Goal: Information Seeking & Learning: Check status

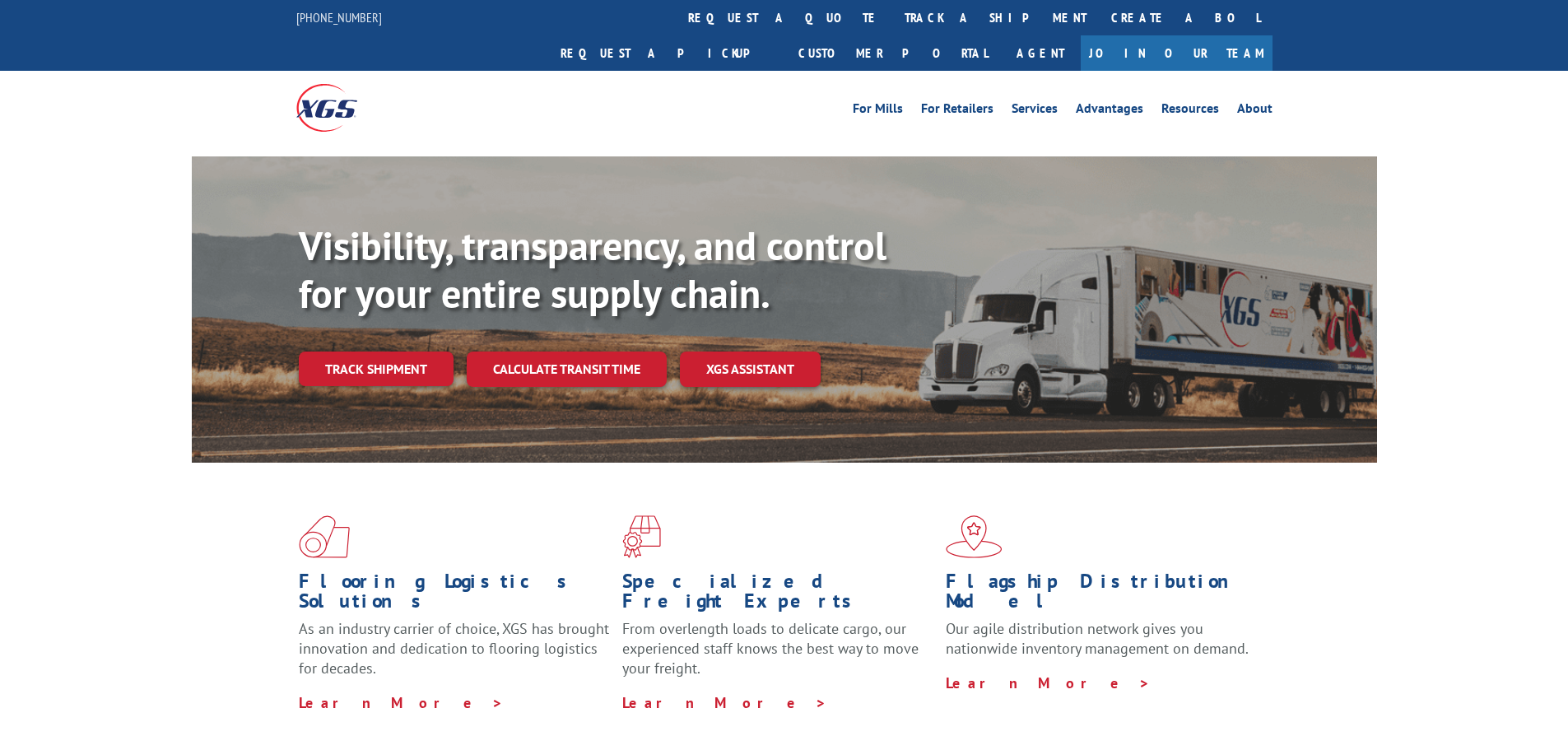
click at [553, 303] on div "Visibility, transparency, and control for your entire supply chain. Track shipm…" at bounding box center [837, 338] width 1078 height 230
click at [406, 352] on link "Track shipment" at bounding box center [376, 369] width 155 height 35
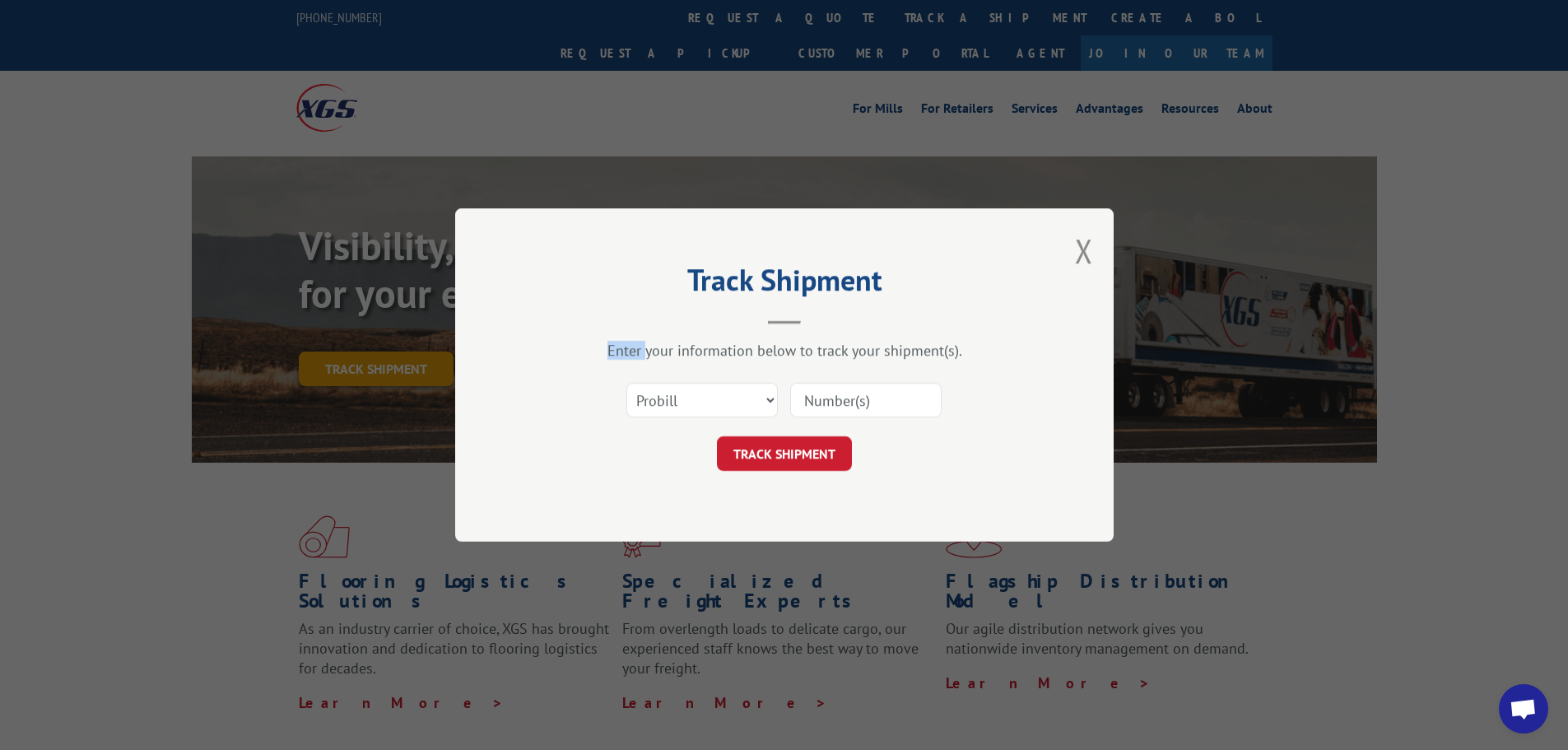
click at [406, 333] on div "Track Shipment Enter your information below to track your shipment(s). Select c…" at bounding box center [784, 375] width 1568 height 750
drag, startPoint x: 776, startPoint y: 404, endPoint x: 763, endPoint y: 417, distance: 18.4
click at [775, 404] on select "Select category... Probill BOL PO" at bounding box center [701, 400] width 152 height 35
select select "bol"
click at [626, 383] on select "Select category... Probill BOL PO" at bounding box center [701, 400] width 152 height 35
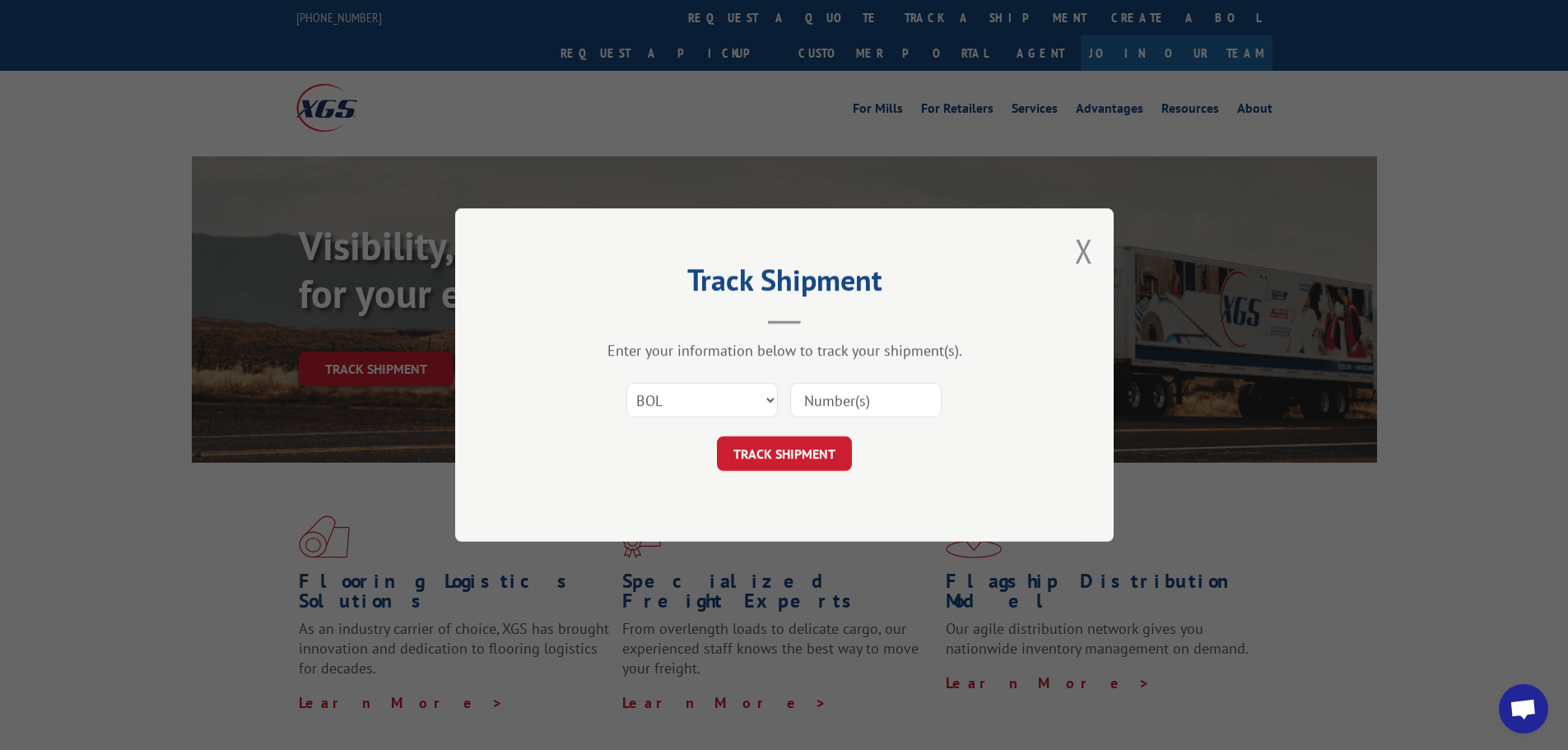
click at [825, 403] on input at bounding box center [866, 400] width 152 height 35
type input "7076314"
click button "TRACK SHIPMENT" at bounding box center [784, 454] width 135 height 35
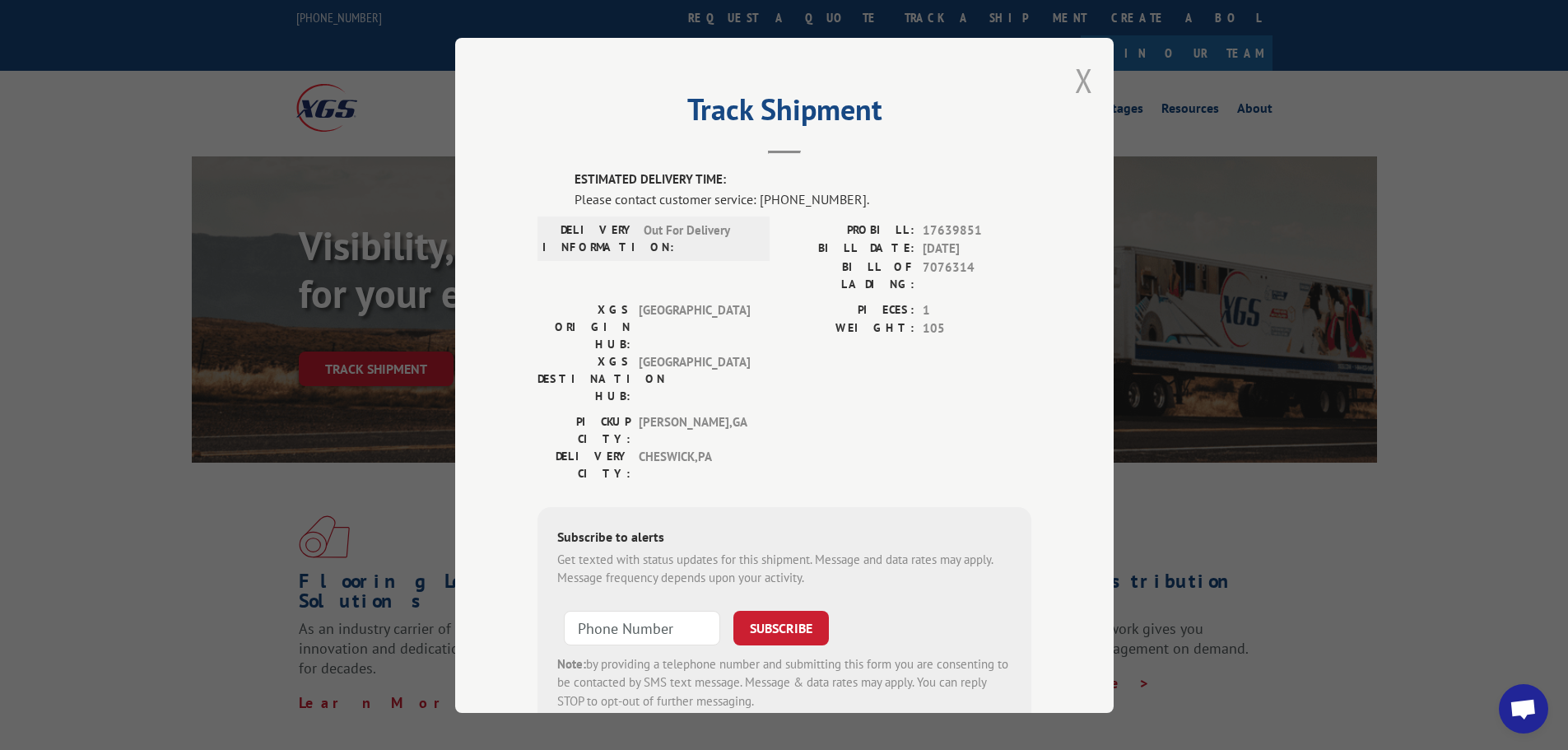
click at [1075, 87] on button "Close modal" at bounding box center [1083, 80] width 18 height 43
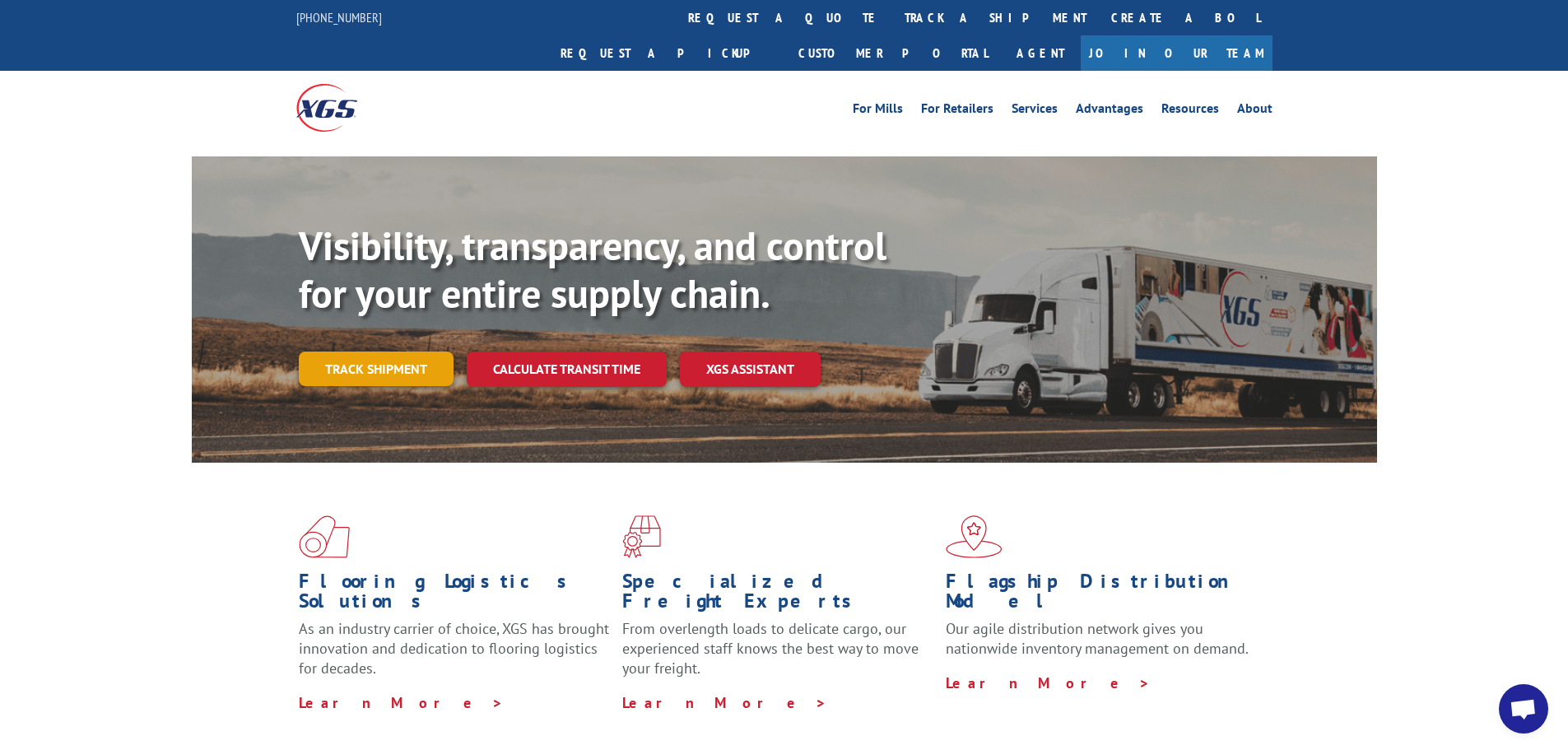
click at [362, 352] on link "Track shipment" at bounding box center [376, 369] width 155 height 35
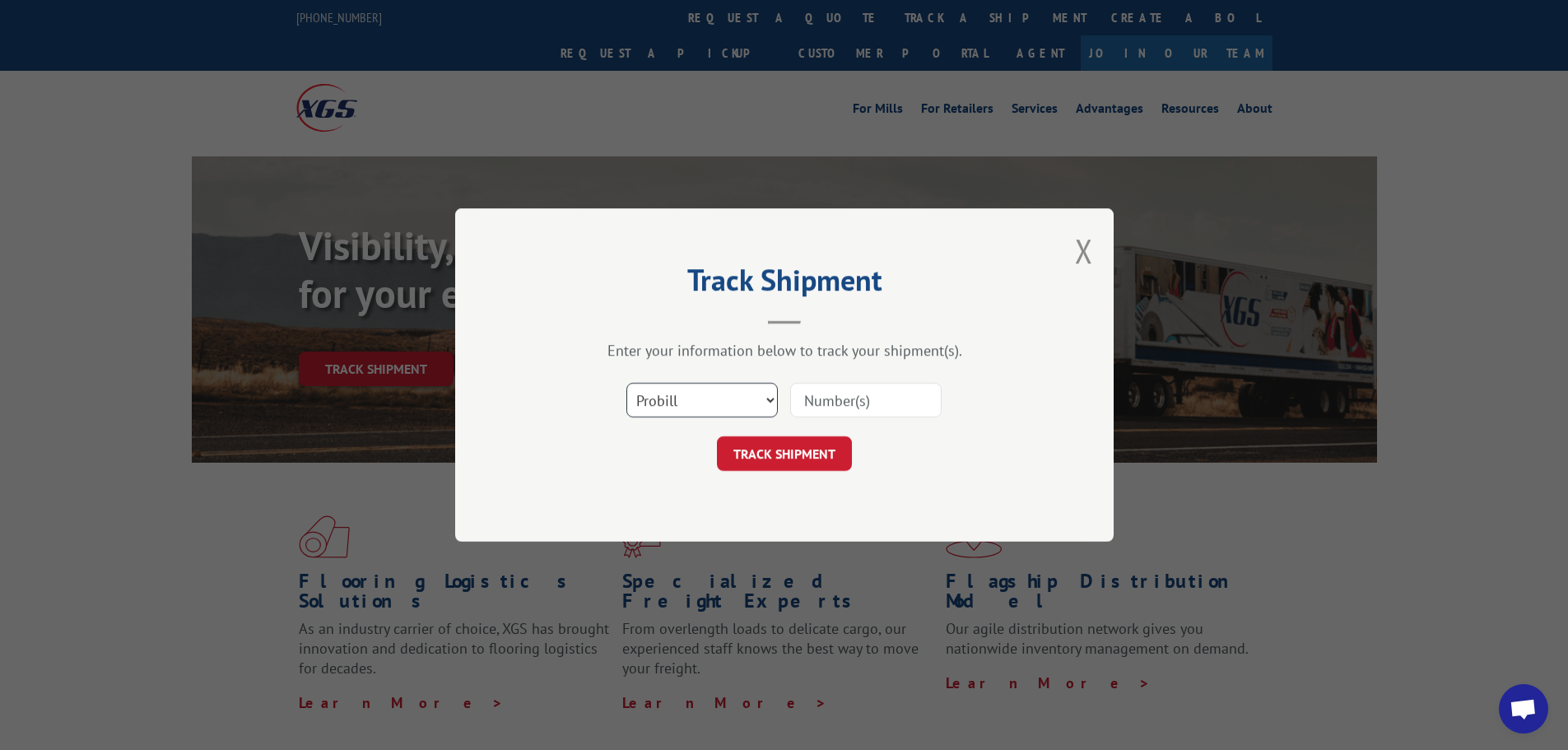
click at [769, 402] on select "Select category... Probill BOL PO" at bounding box center [701, 400] width 152 height 35
select select "bol"
click at [626, 383] on select "Select category... Probill BOL PO" at bounding box center [701, 400] width 152 height 35
click at [823, 409] on input at bounding box center [866, 400] width 152 height 35
type input "7076314"
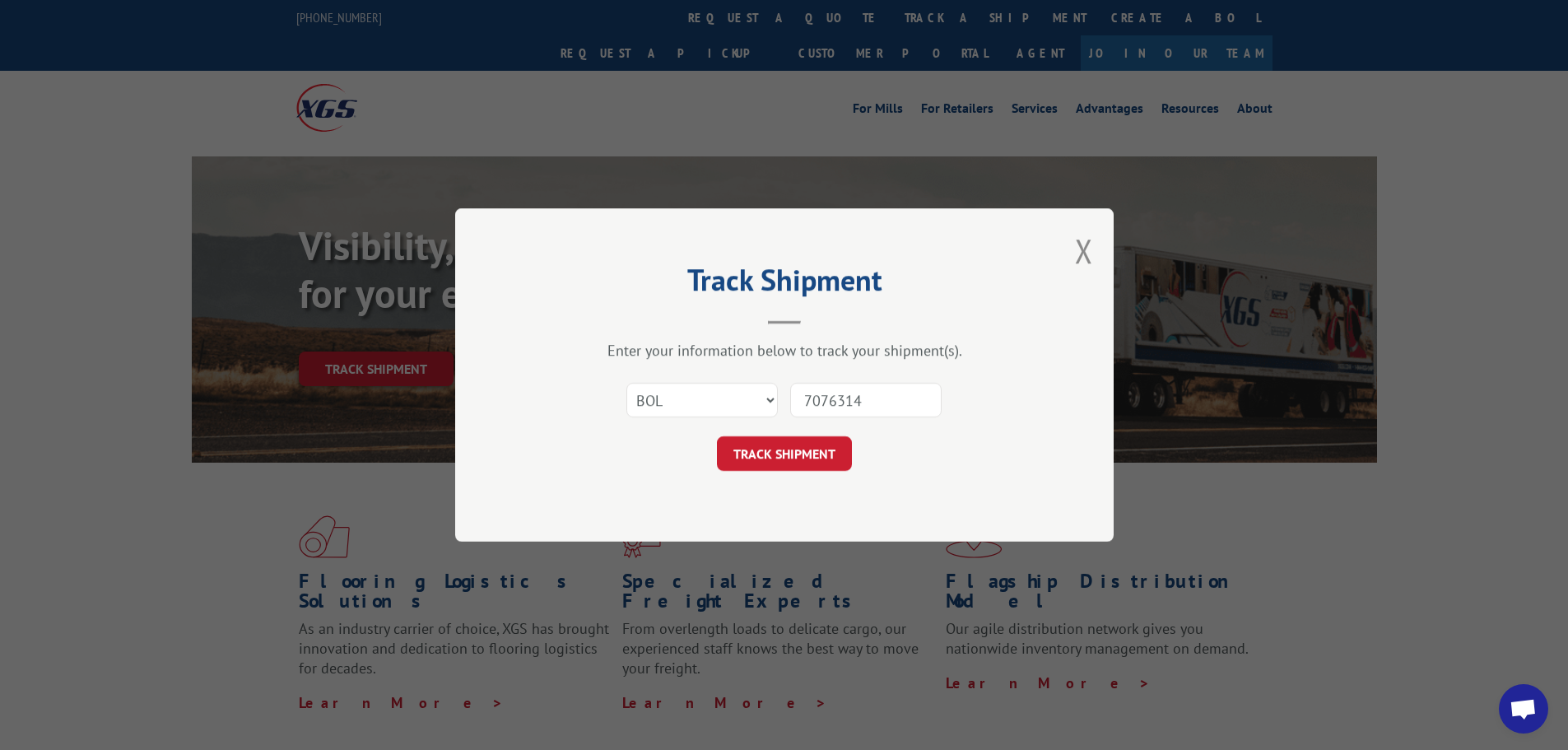
click button "TRACK SHIPMENT" at bounding box center [784, 454] width 135 height 35
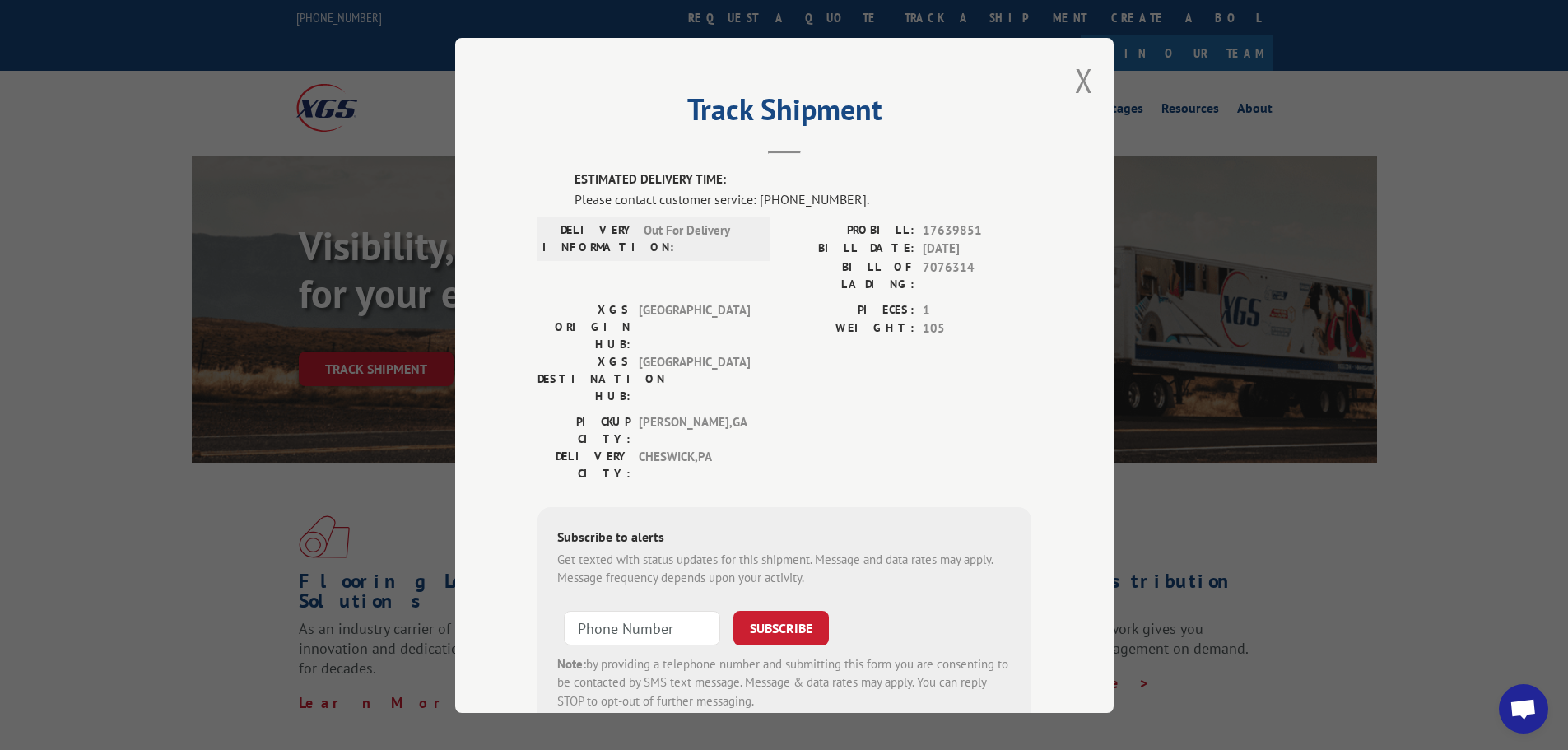
click at [1089, 84] on div "Track Shipment ESTIMATED DELIVERY TIME: Please contact customer service: [PHONE…" at bounding box center [784, 375] width 658 height 675
click at [1084, 85] on button "Close modal" at bounding box center [1083, 80] width 18 height 43
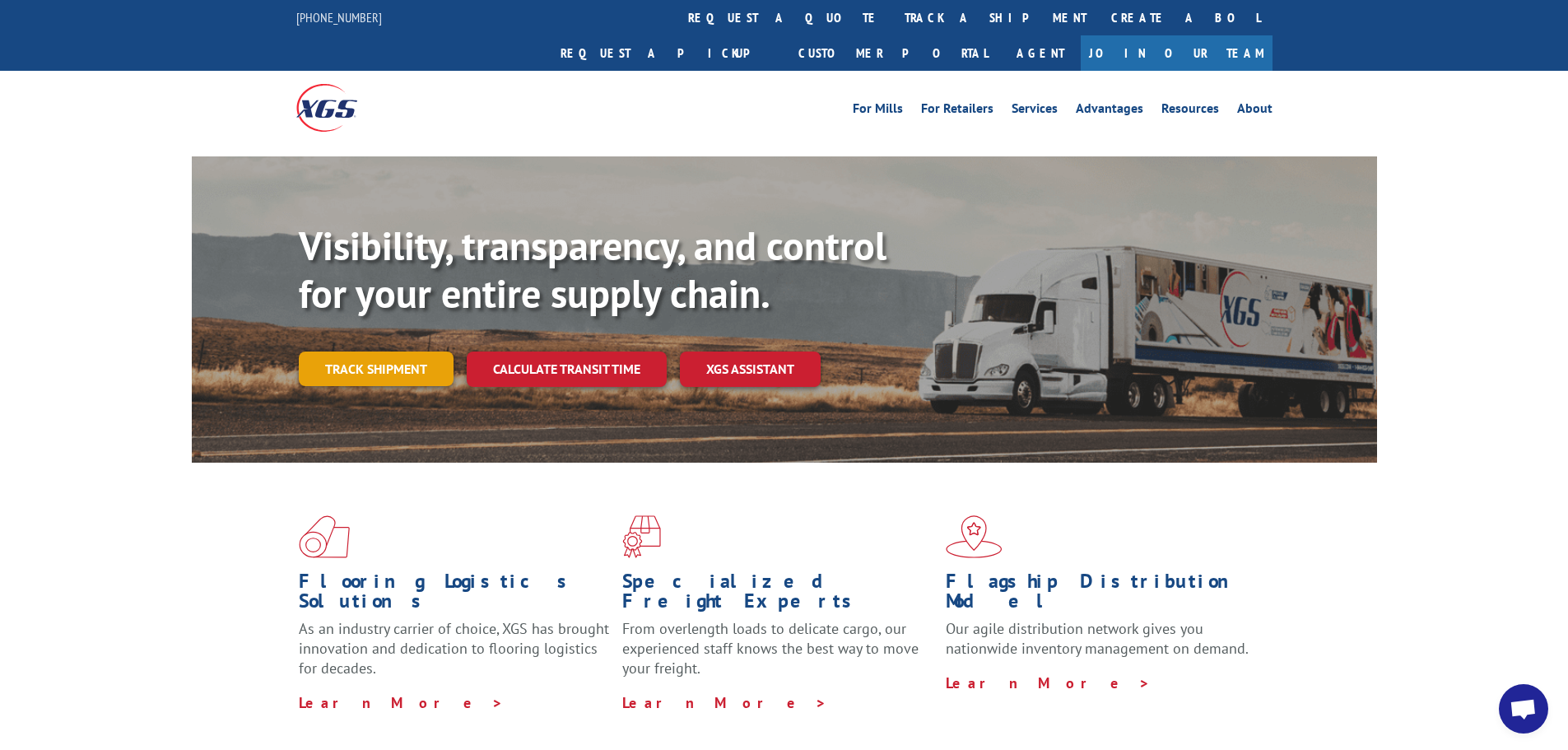
click at [365, 352] on link "Track shipment" at bounding box center [376, 369] width 155 height 35
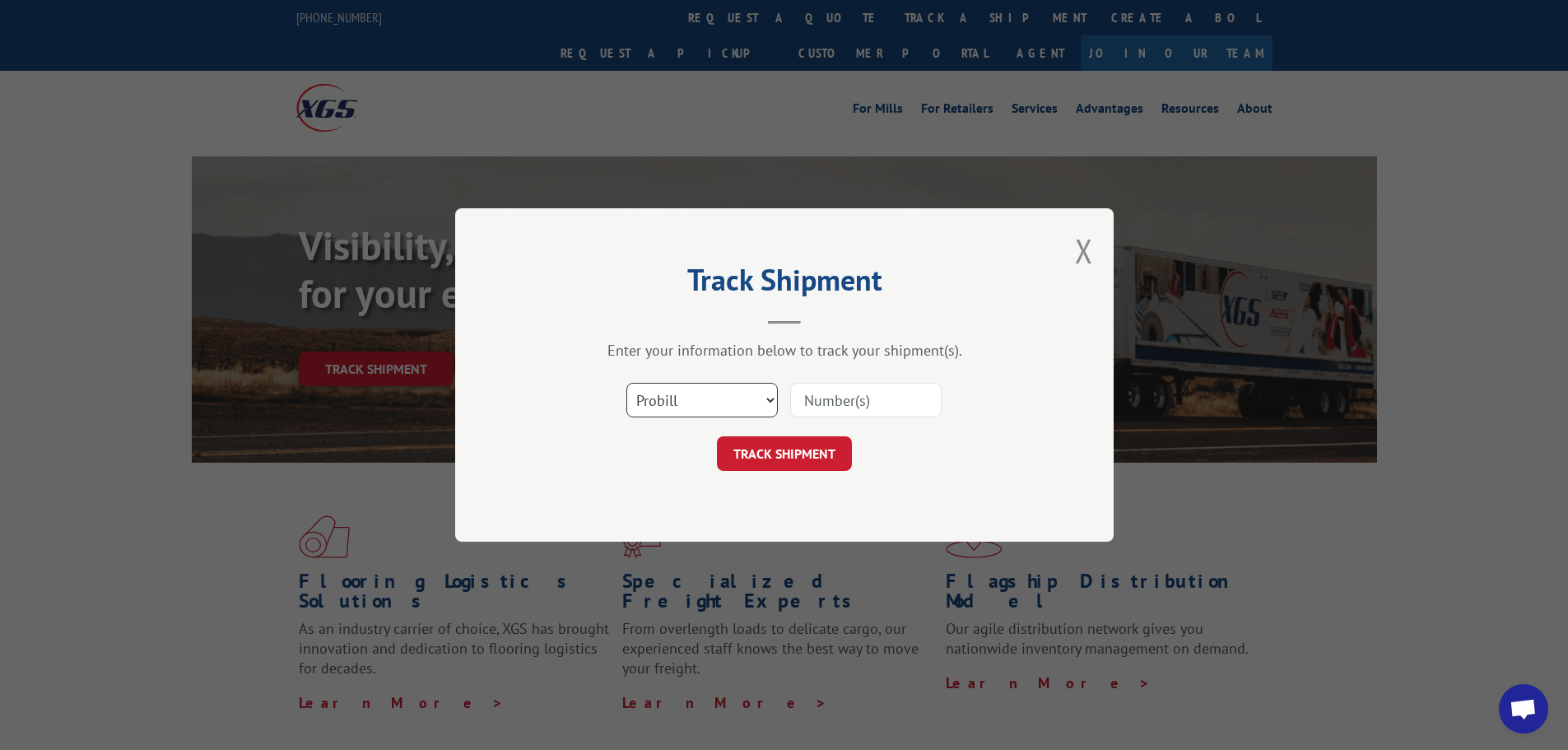
click at [770, 400] on select "Select category... Probill BOL PO" at bounding box center [701, 400] width 152 height 35
select select "bol"
click at [626, 383] on select "Select category... Probill BOL PO" at bounding box center [701, 400] width 152 height 35
click at [817, 405] on input at bounding box center [866, 400] width 152 height 35
type input "7082767"
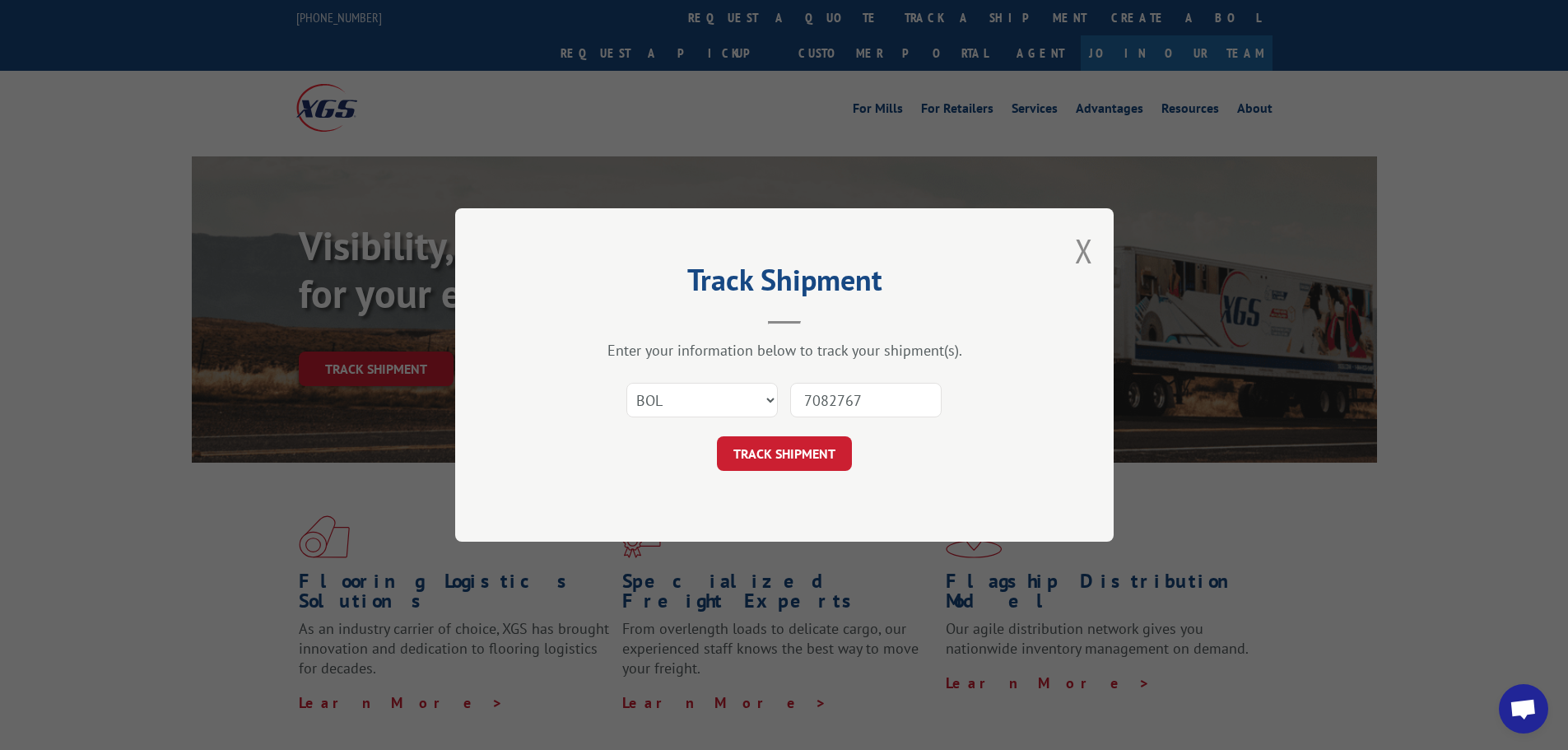
click button "TRACK SHIPMENT" at bounding box center [784, 454] width 135 height 35
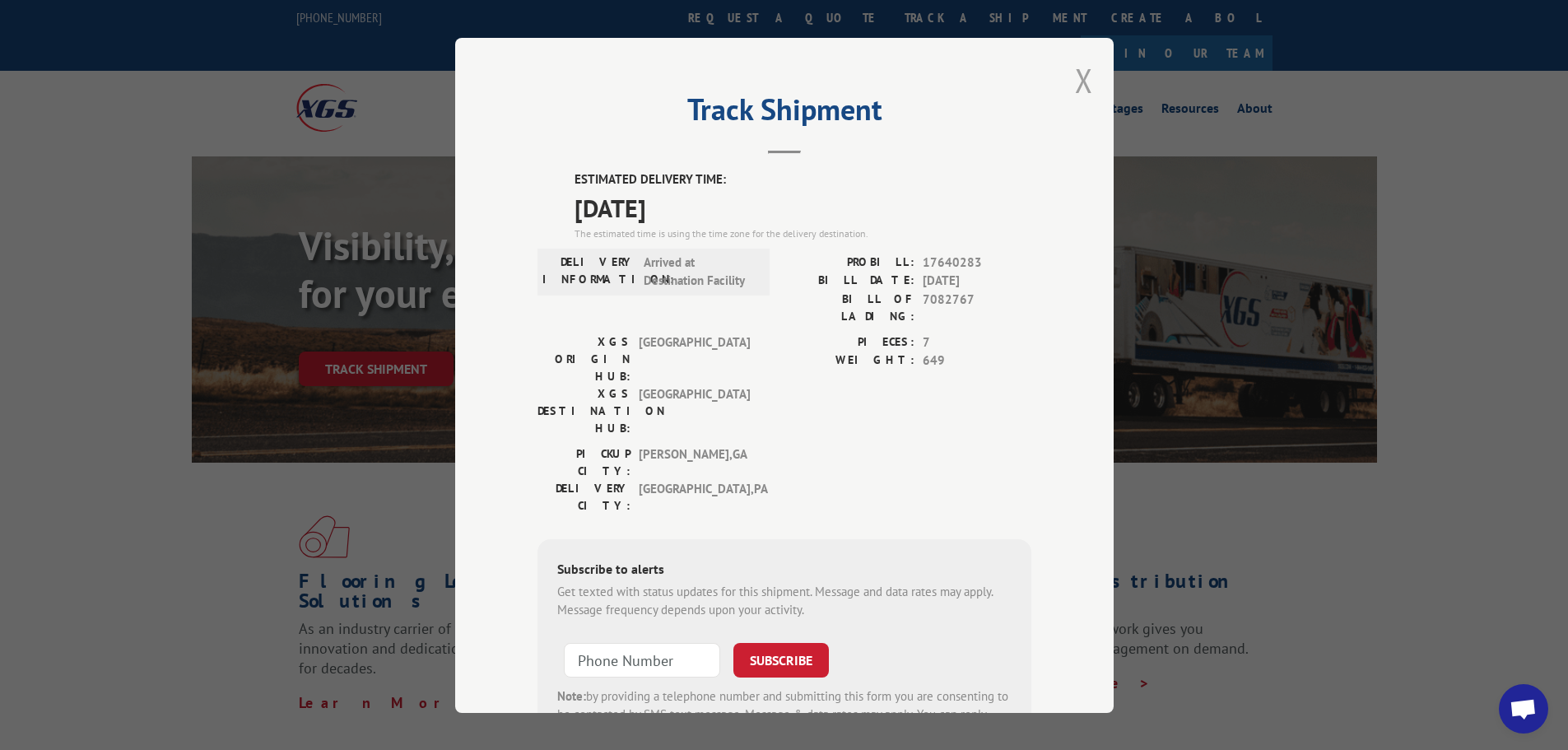
click at [1084, 81] on button "Close modal" at bounding box center [1083, 80] width 18 height 43
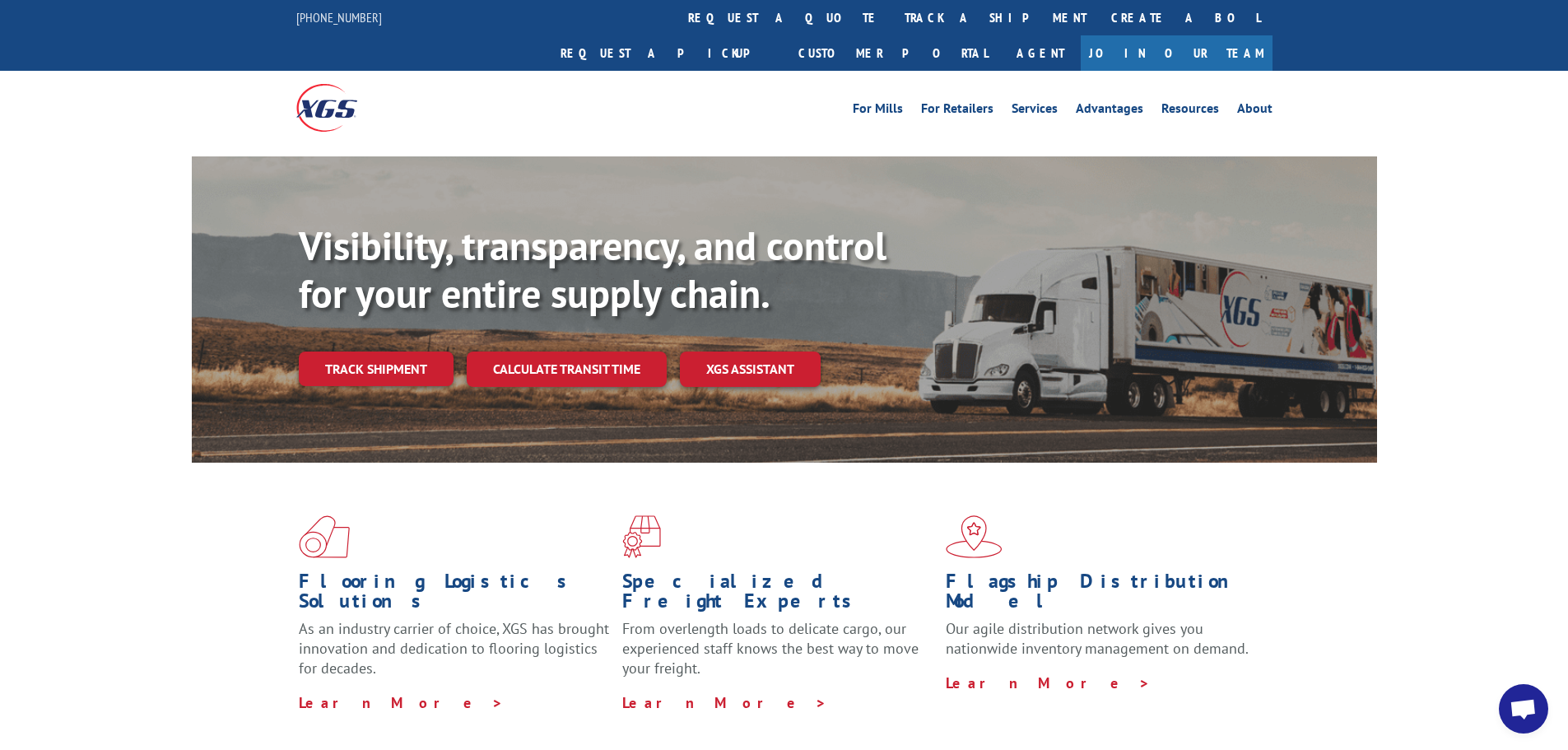
click at [393, 351] on div "Visibility, transparency, and control for your entire supply chain. Track shipm…" at bounding box center [837, 338] width 1078 height 230
click at [378, 356] on div "Visibility, transparency, and control for your entire supply chain. Track shipm…" at bounding box center [837, 338] width 1078 height 230
click at [397, 352] on link "Track shipment" at bounding box center [376, 369] width 155 height 35
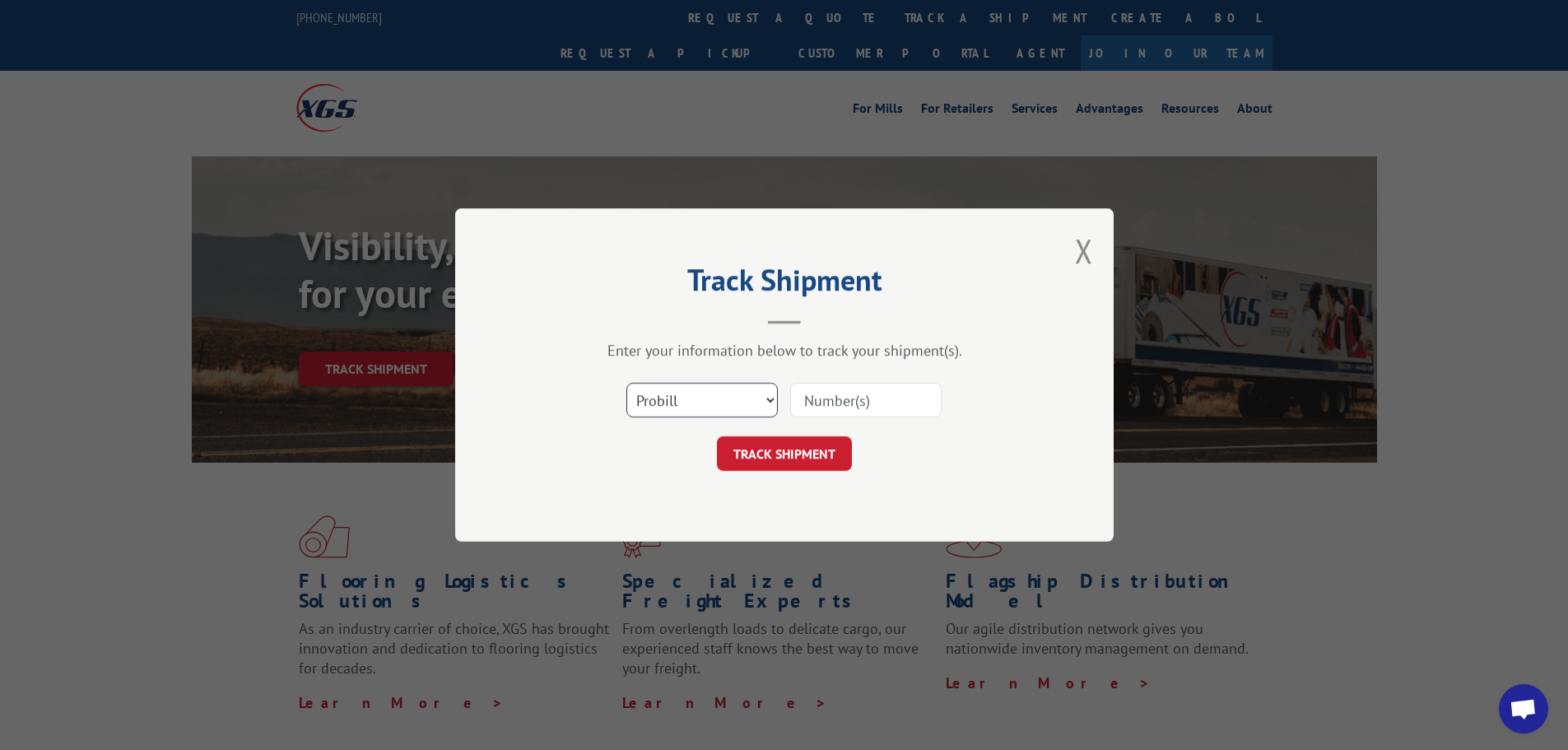
click at [768, 404] on select "Select category... Probill BOL PO" at bounding box center [701, 400] width 152 height 35
select select "bol"
click at [626, 383] on select "Select category... Probill BOL PO" at bounding box center [701, 400] width 152 height 35
click at [847, 398] on input at bounding box center [866, 400] width 152 height 35
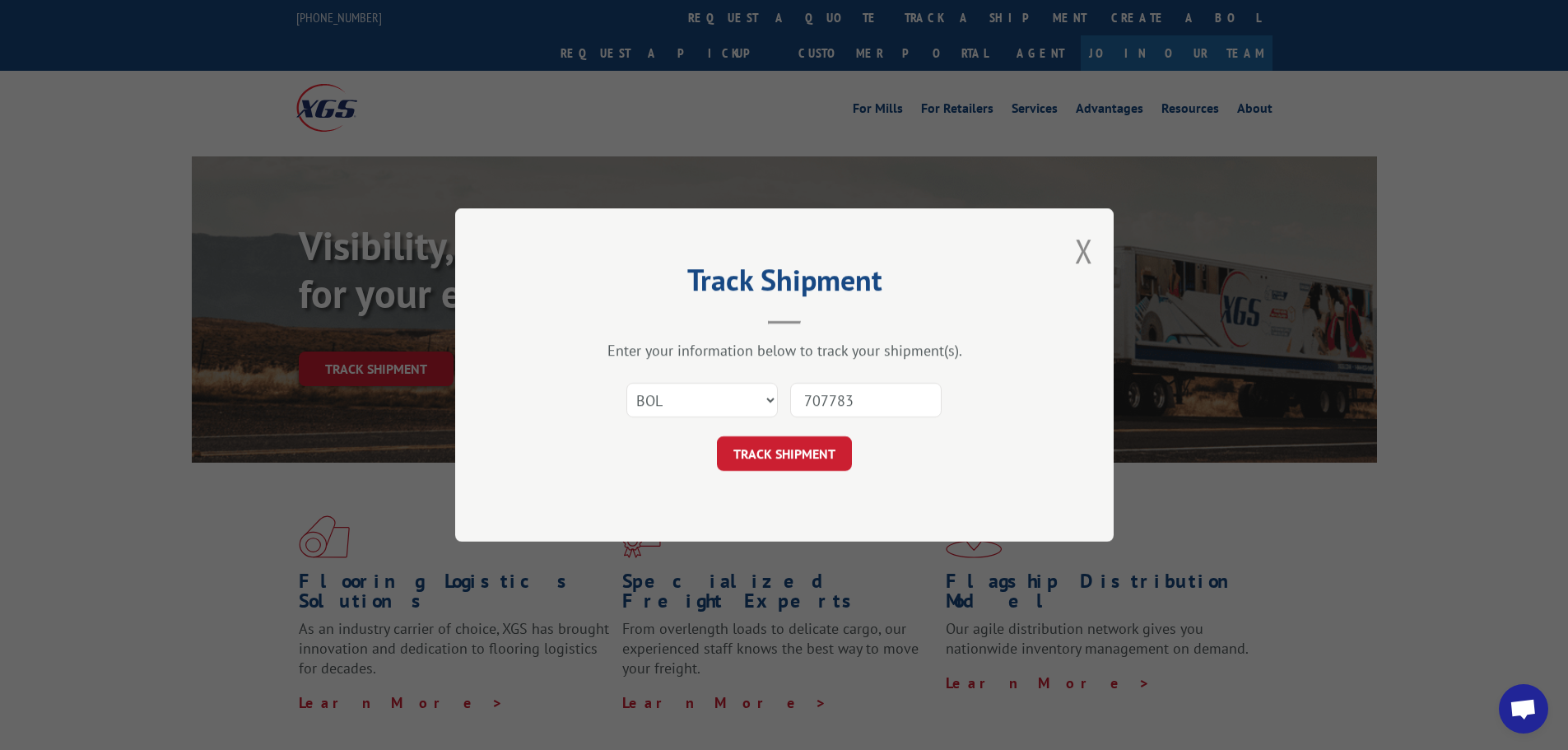
type input "7077831"
click button "TRACK SHIPMENT" at bounding box center [784, 454] width 135 height 35
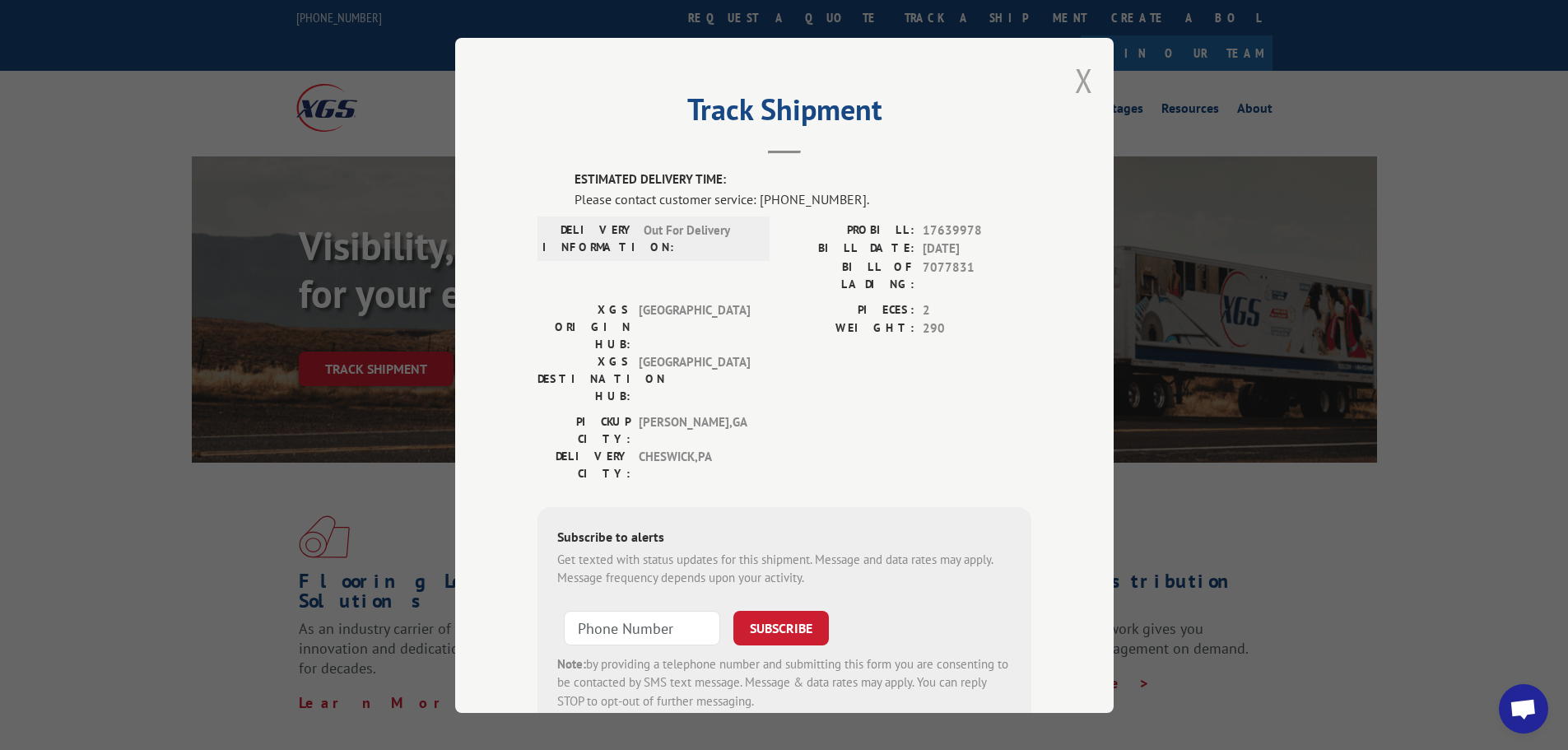
click at [1077, 71] on button "Close modal" at bounding box center [1083, 80] width 18 height 43
